Goal: Transaction & Acquisition: Purchase product/service

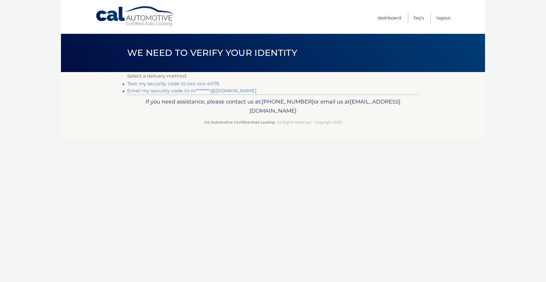
click at [159, 85] on link "Text my security code to xxx-xxx-4076" at bounding box center [173, 84] width 92 height 6
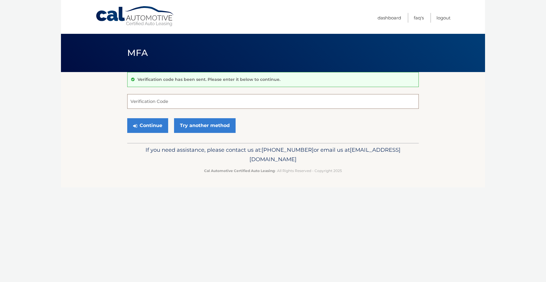
click at [149, 105] on input "Verification Code" at bounding box center [272, 101] width 291 height 15
type input "490949"
click at [151, 129] on button "Continue" at bounding box center [147, 125] width 41 height 15
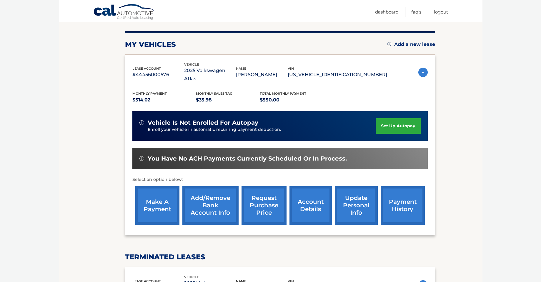
scroll to position [88, 0]
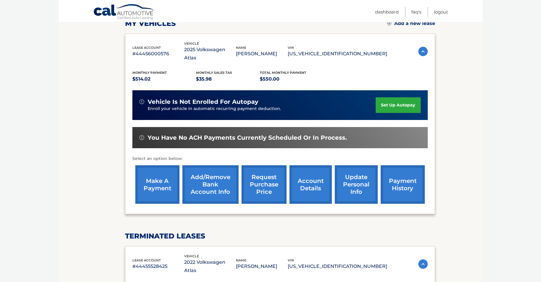
click at [152, 179] on link "make a payment" at bounding box center [157, 184] width 44 height 39
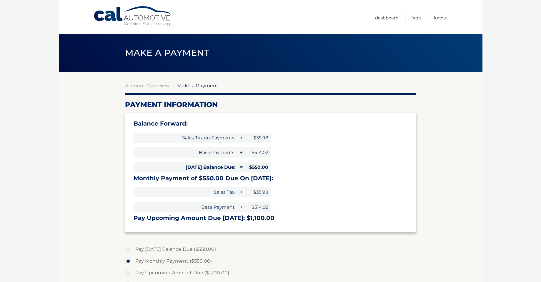
select select "ODNkYWZlM2MtMjRiOC00OGMyLThlYmEtMTRhYzAxNjJlMTY0"
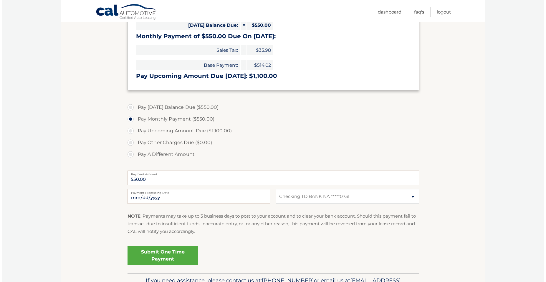
scroll to position [147, 0]
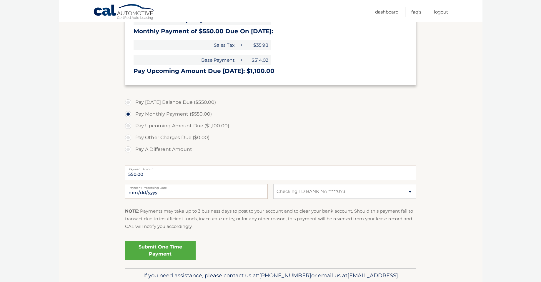
click at [162, 254] on link "Submit One Time Payment" at bounding box center [160, 250] width 71 height 19
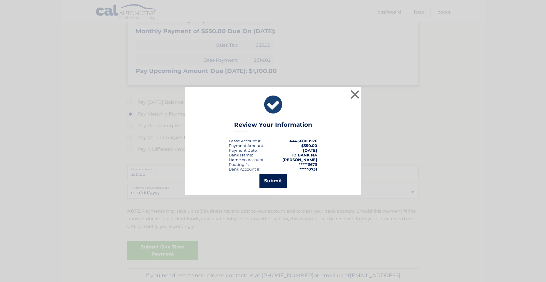
click at [275, 179] on button "Submit" at bounding box center [272, 181] width 27 height 14
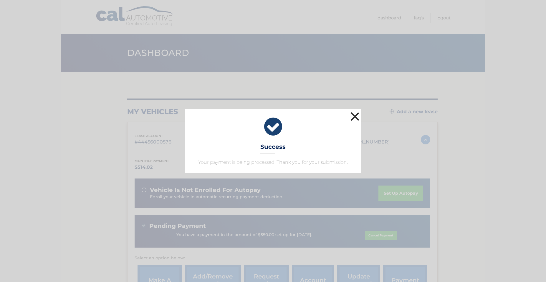
click at [357, 118] on button "×" at bounding box center [355, 117] width 12 height 12
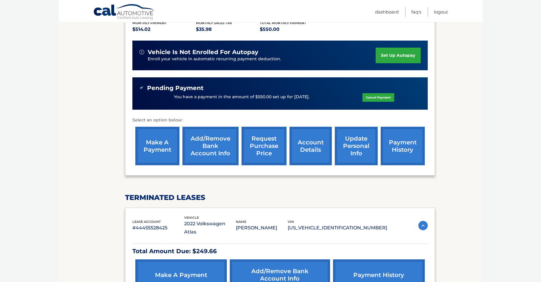
scroll to position [109, 0]
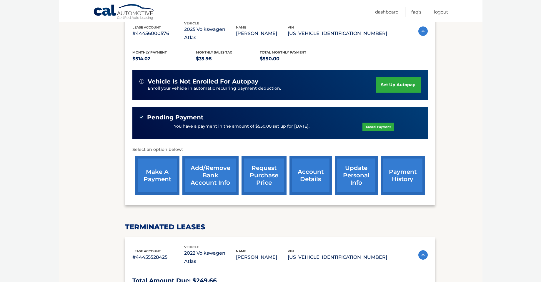
click at [433, 14] on li "Logout" at bounding box center [438, 12] width 20 height 10
click at [441, 11] on link "Logout" at bounding box center [441, 12] width 14 height 10
